Goal: Transaction & Acquisition: Book appointment/travel/reservation

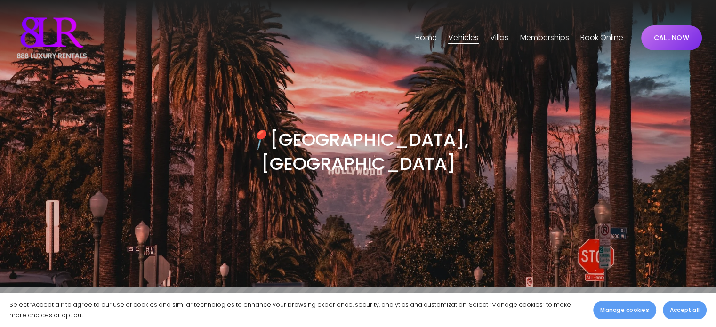
click at [545, 141] on div "📍 Los Angeles, CA" at bounding box center [358, 181] width 716 height 211
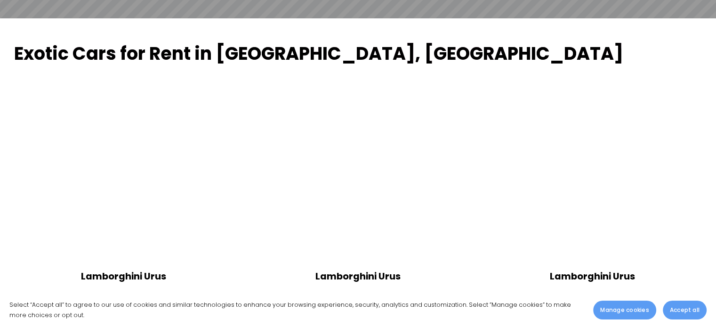
scroll to position [612, 0]
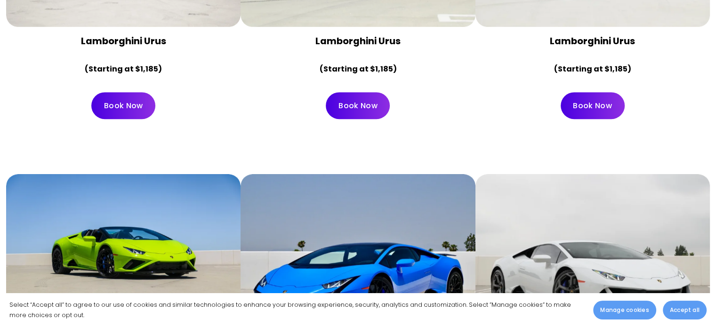
click at [114, 92] on link "Book Now" at bounding box center [123, 105] width 64 height 27
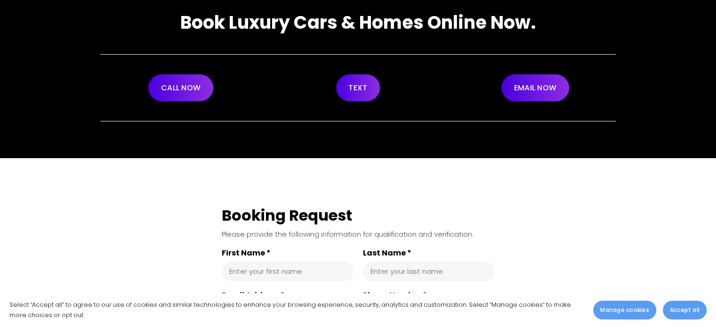
scroll to position [94, 0]
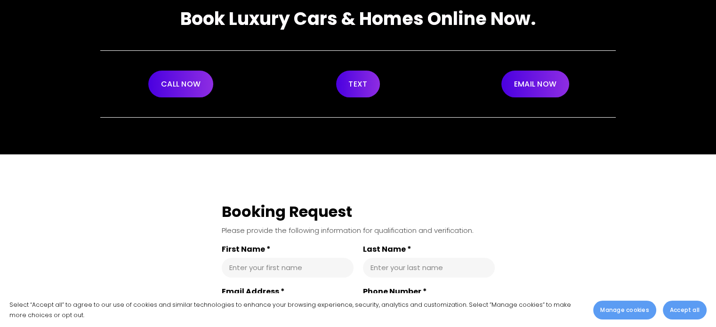
click at [192, 85] on link "CALL NOW" at bounding box center [180, 84] width 65 height 27
click at [362, 90] on link "TEXT" at bounding box center [358, 84] width 44 height 27
click at [532, 84] on link "EMAIL NOW" at bounding box center [535, 84] width 68 height 27
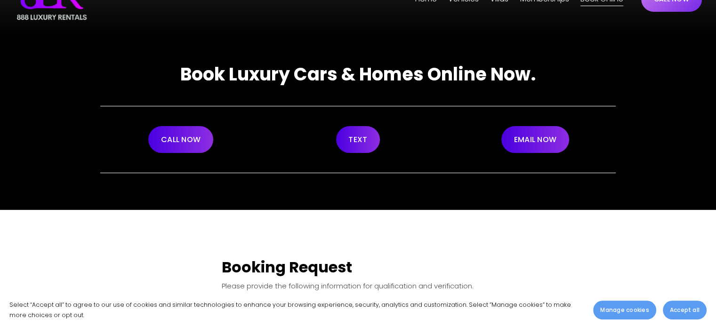
scroll to position [0, 0]
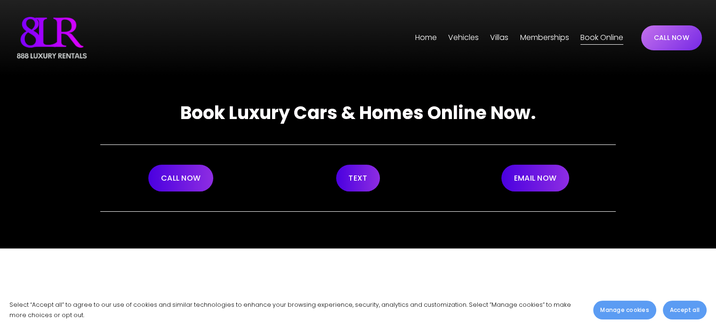
click at [674, 43] on link "CALL NOW" at bounding box center [671, 37] width 61 height 25
click at [636, 117] on div "Book Luxury Cars & Homes Online Now. CALL NOW TEXT EMAIL NOW" at bounding box center [358, 162] width 716 height 173
